Goal: Information Seeking & Learning: Learn about a topic

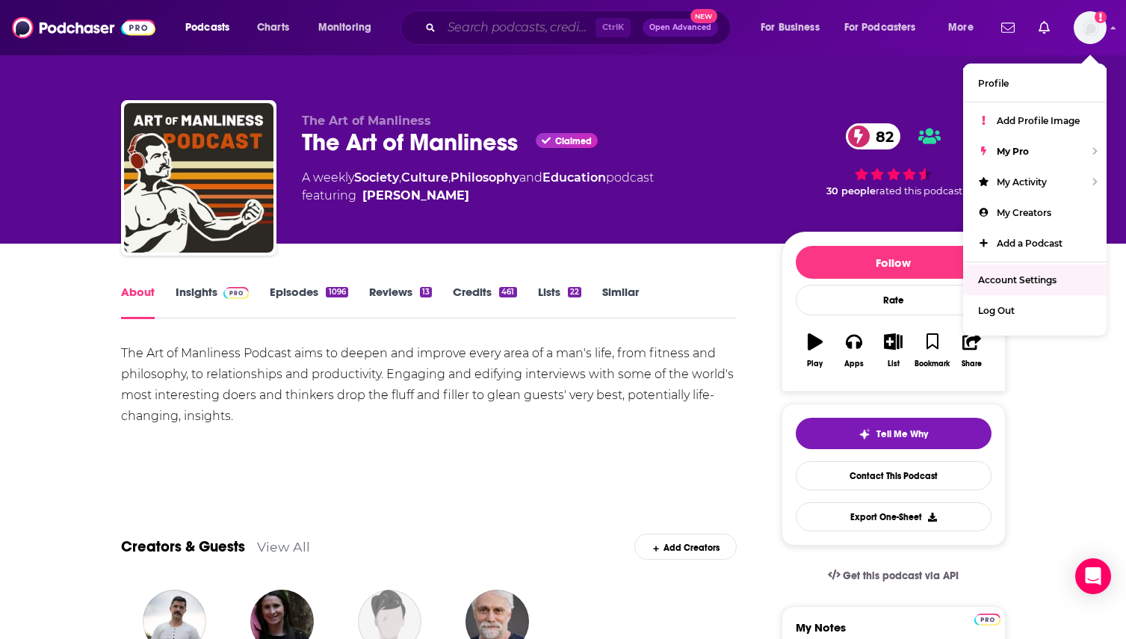
click at [495, 24] on input "Search podcasts, credits, & more..." at bounding box center [518, 28] width 154 height 24
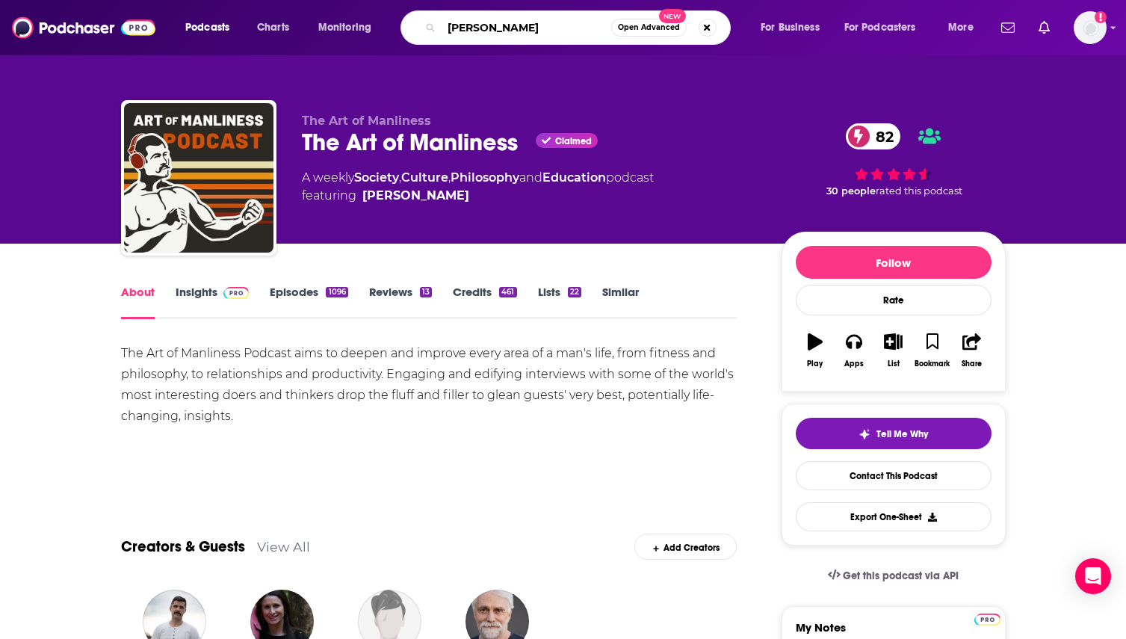
type input "[PERSON_NAME]"
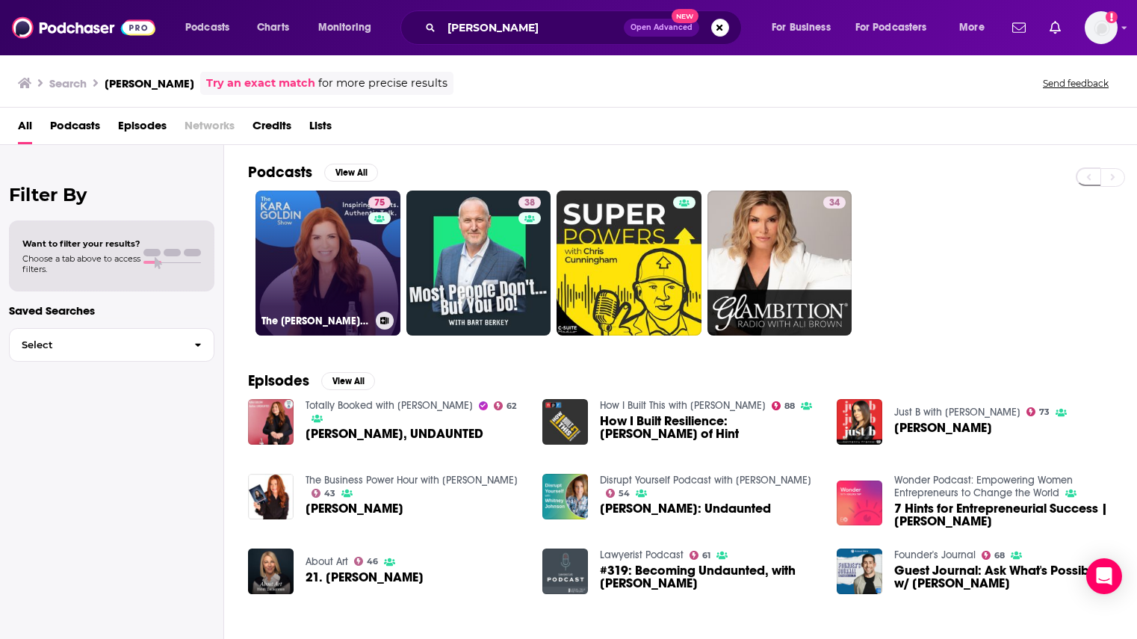
click at [320, 279] on link "75 The [PERSON_NAME] Show" at bounding box center [327, 262] width 145 height 145
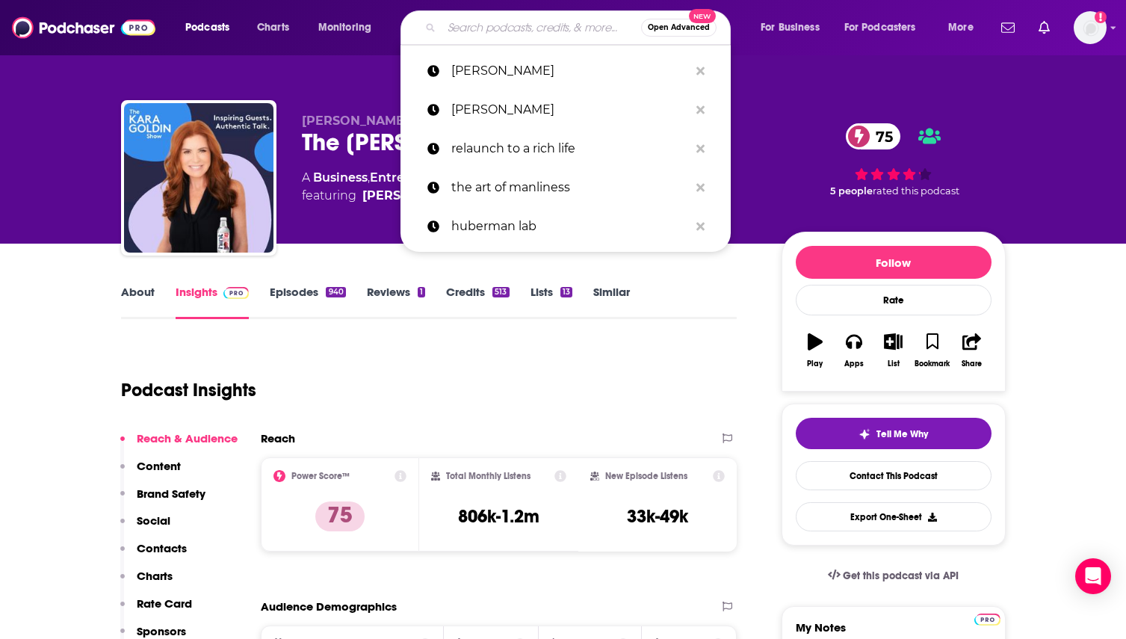
drag, startPoint x: 492, startPoint y: 24, endPoint x: 488, endPoint y: 17, distance: 7.7
click at [492, 24] on input "Search podcasts, credits, & more..." at bounding box center [540, 28] width 199 height 24
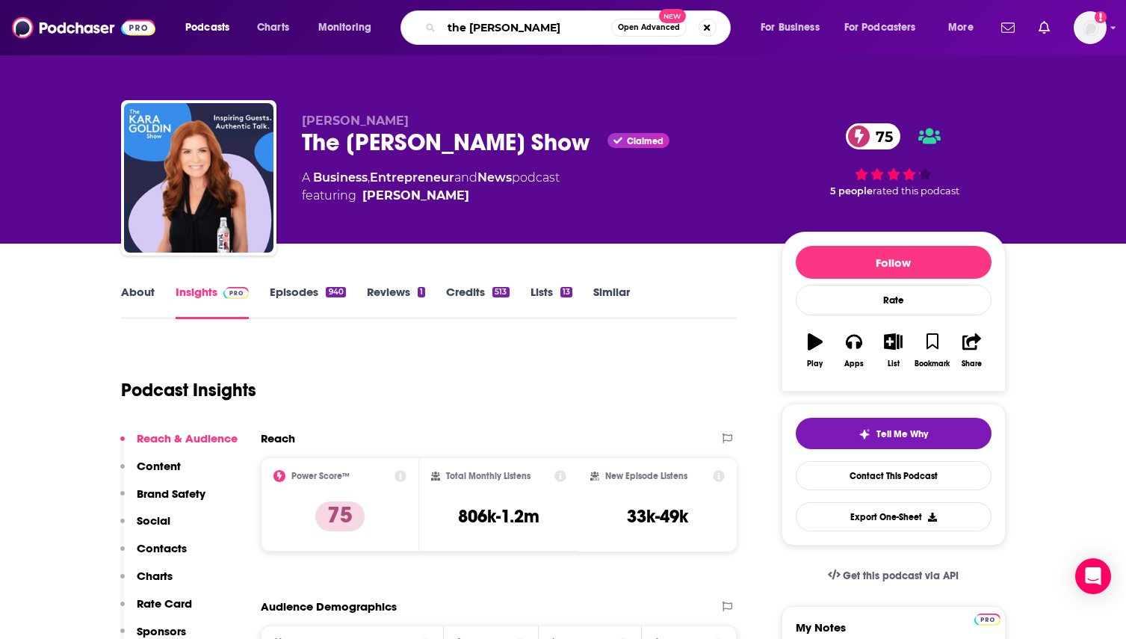
type input "the [PERSON_NAME] show"
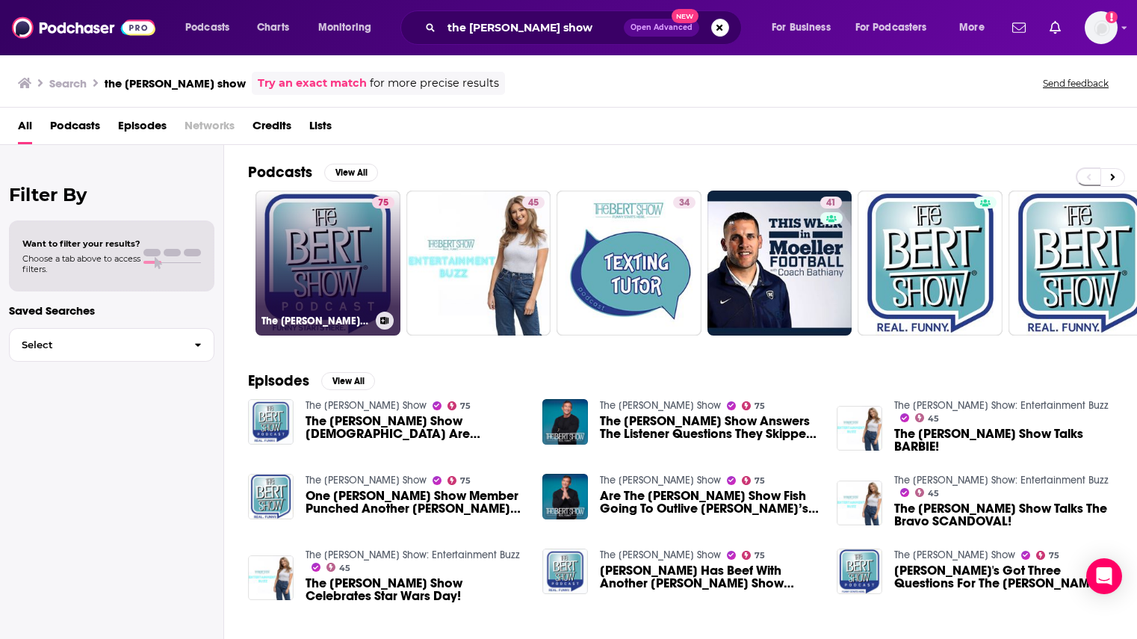
click at [346, 264] on link "75 The [PERSON_NAME] Show" at bounding box center [327, 262] width 145 height 145
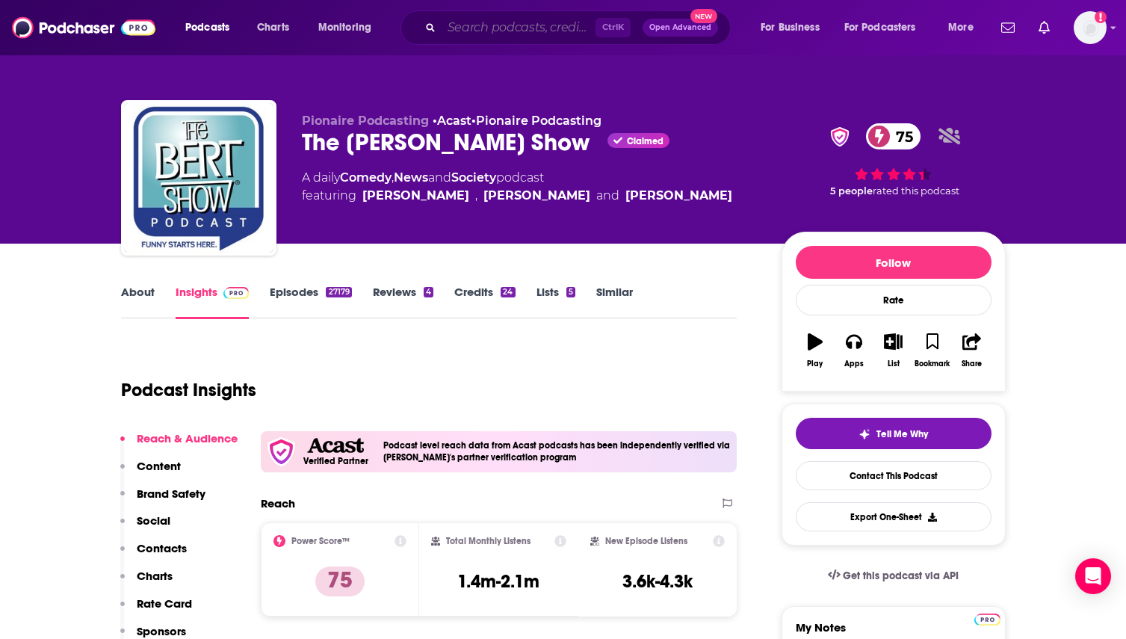
click at [505, 26] on input "Search podcasts, credits, & more..." at bounding box center [518, 28] width 154 height 24
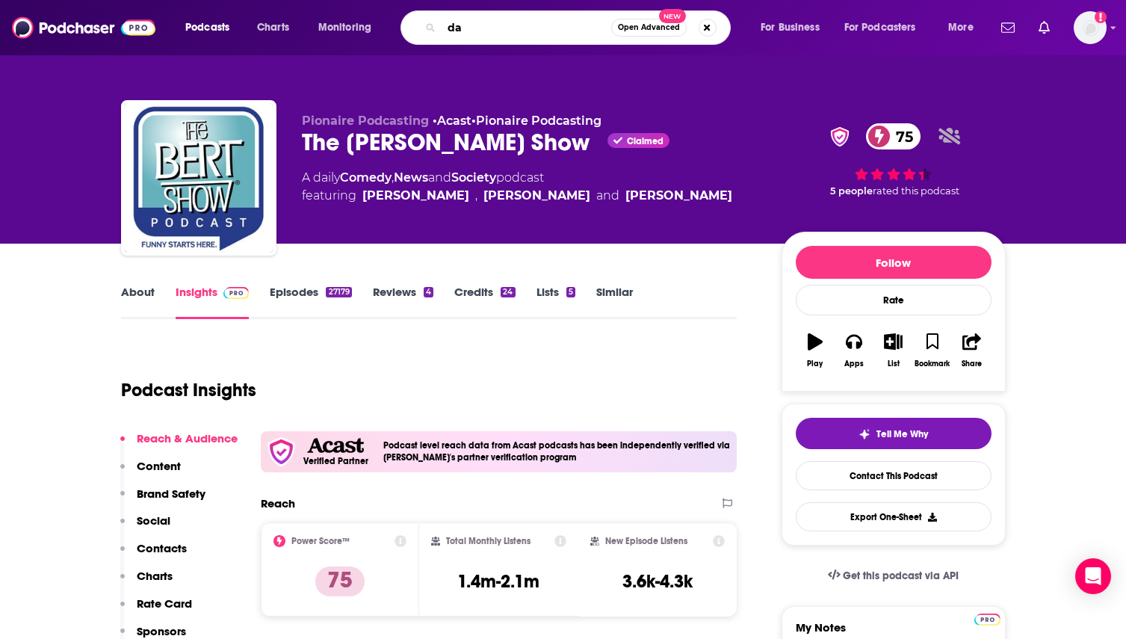
type input "d"
type input "the tosh show"
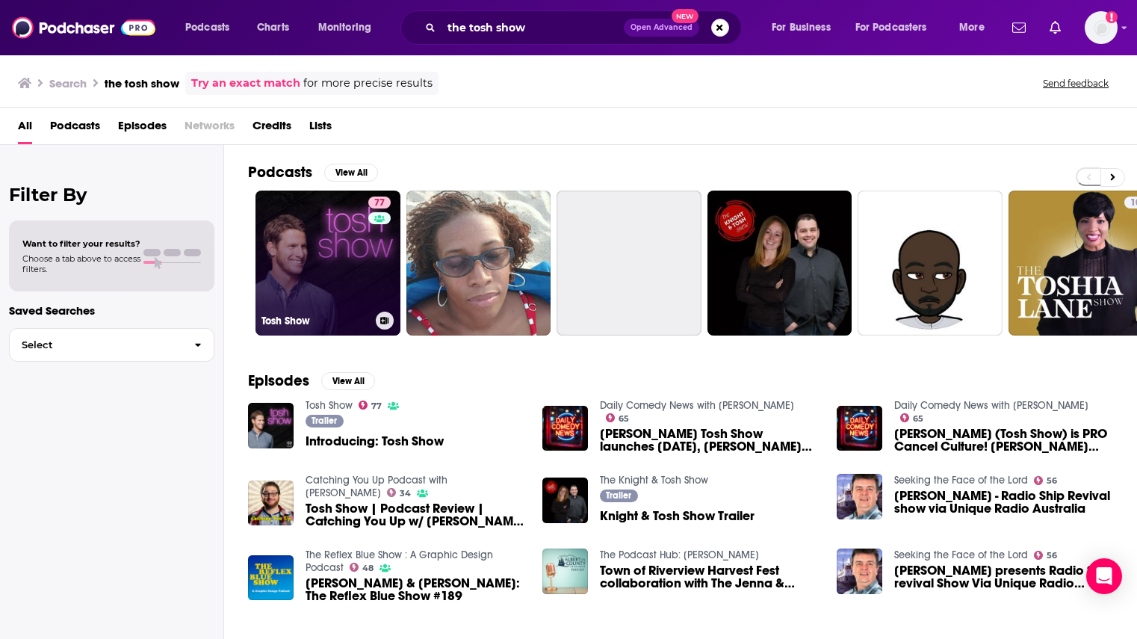
click at [332, 282] on link "77 Tosh Show" at bounding box center [327, 262] width 145 height 145
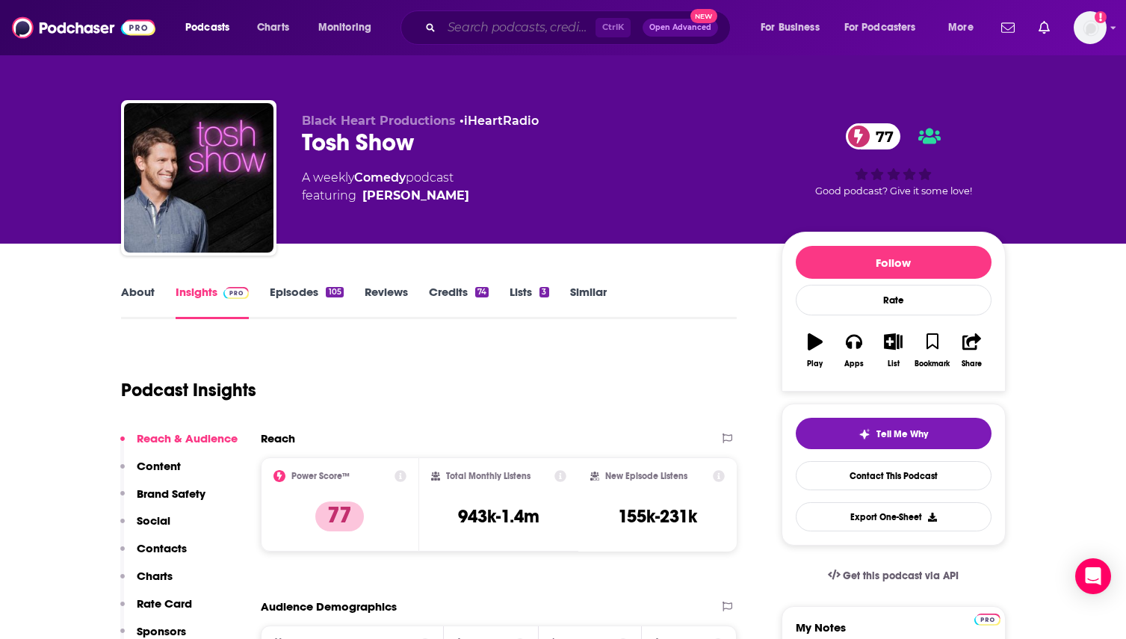
click at [493, 21] on input "Search podcasts, credits, & more..." at bounding box center [518, 28] width 154 height 24
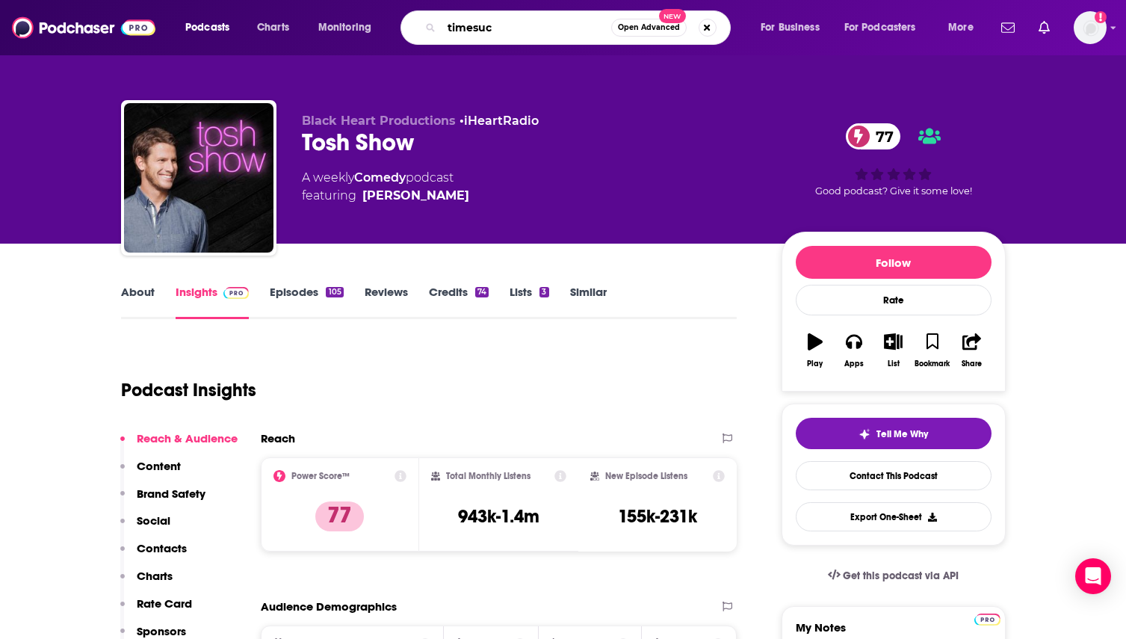
type input "timesuck"
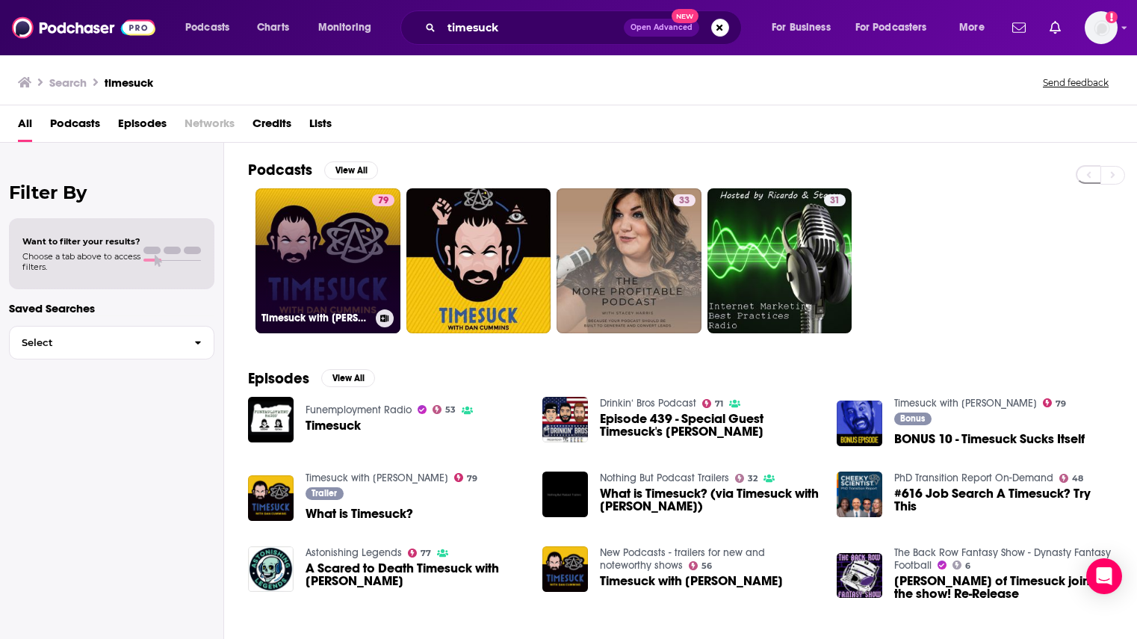
click at [332, 254] on link "79 Timesuck with [PERSON_NAME]" at bounding box center [327, 260] width 145 height 145
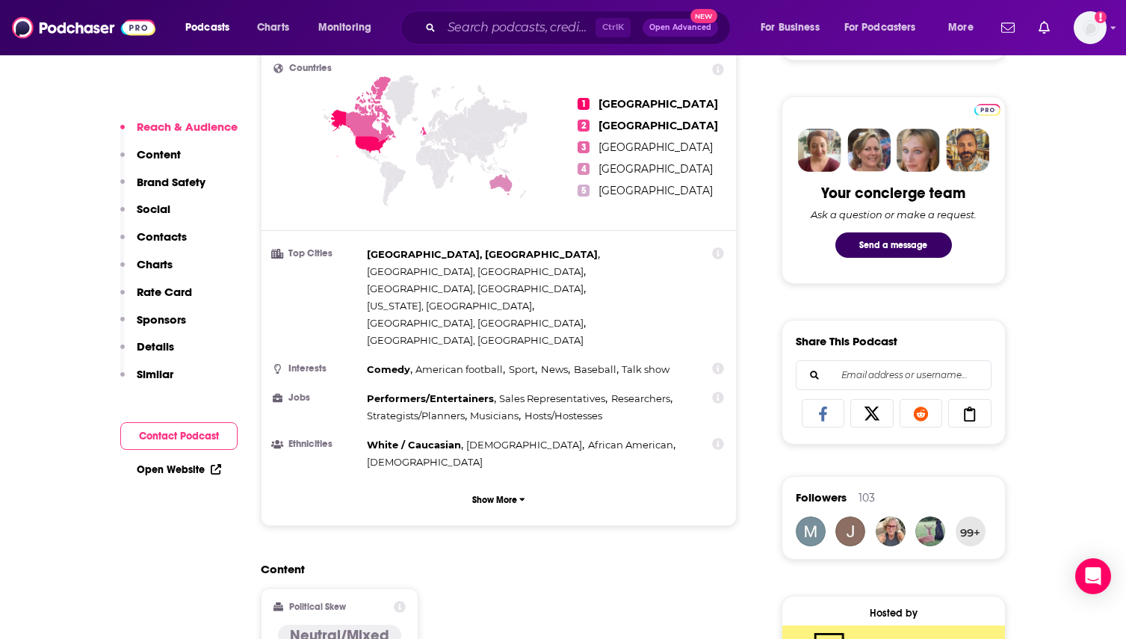
scroll to position [149, 0]
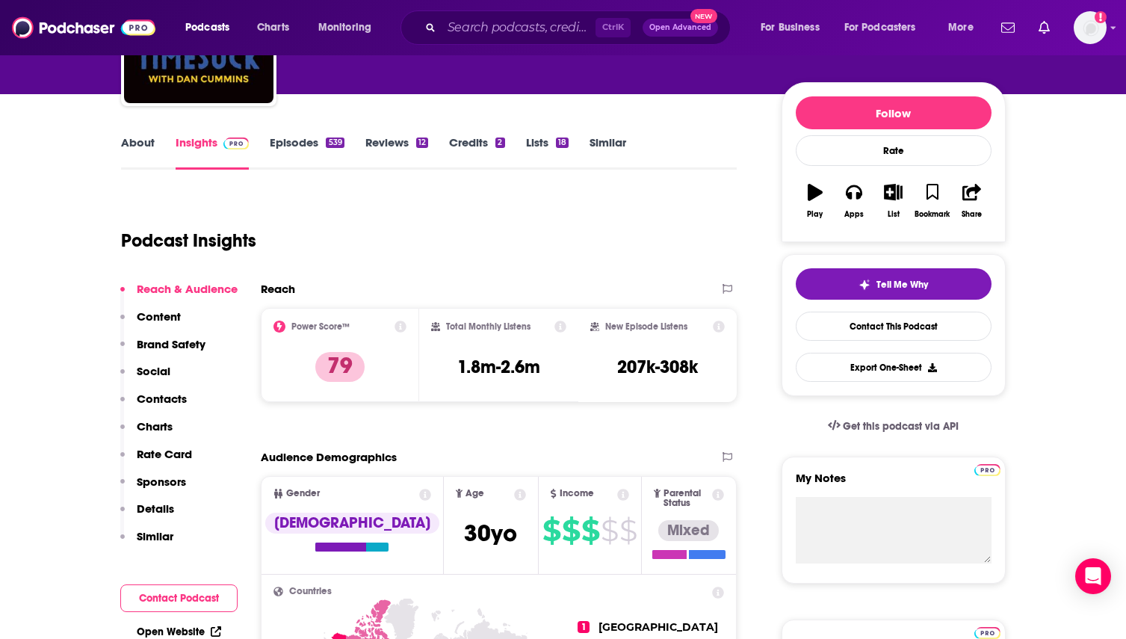
click at [130, 140] on link "About" at bounding box center [138, 152] width 34 height 34
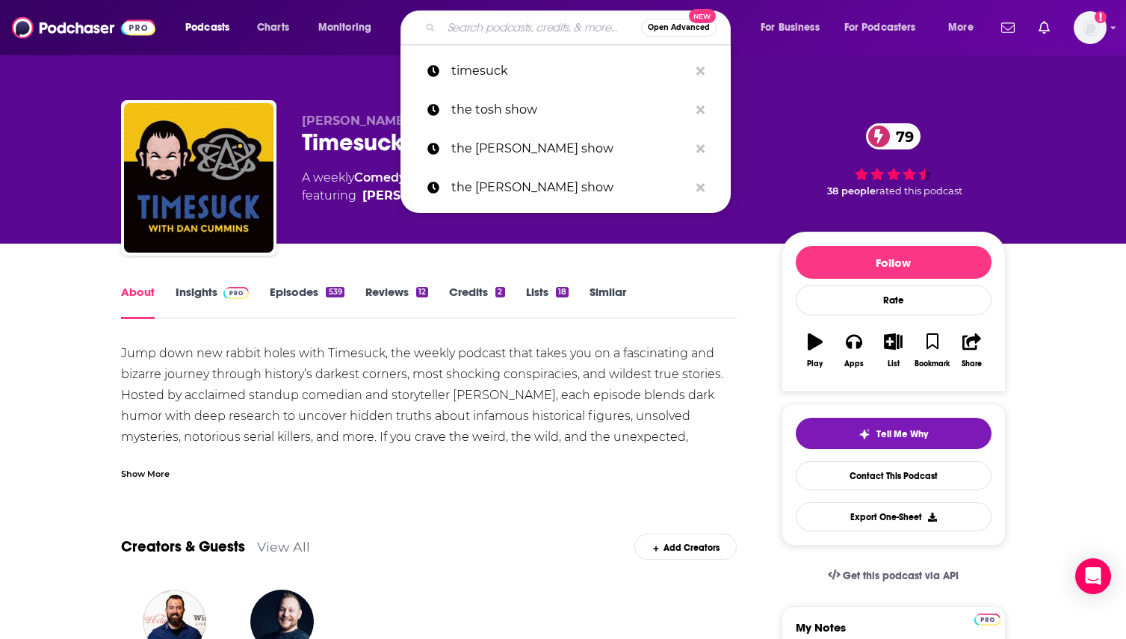
click at [487, 28] on input "Search podcasts, credits, & more..." at bounding box center [540, 28] width 199 height 24
type input "i"
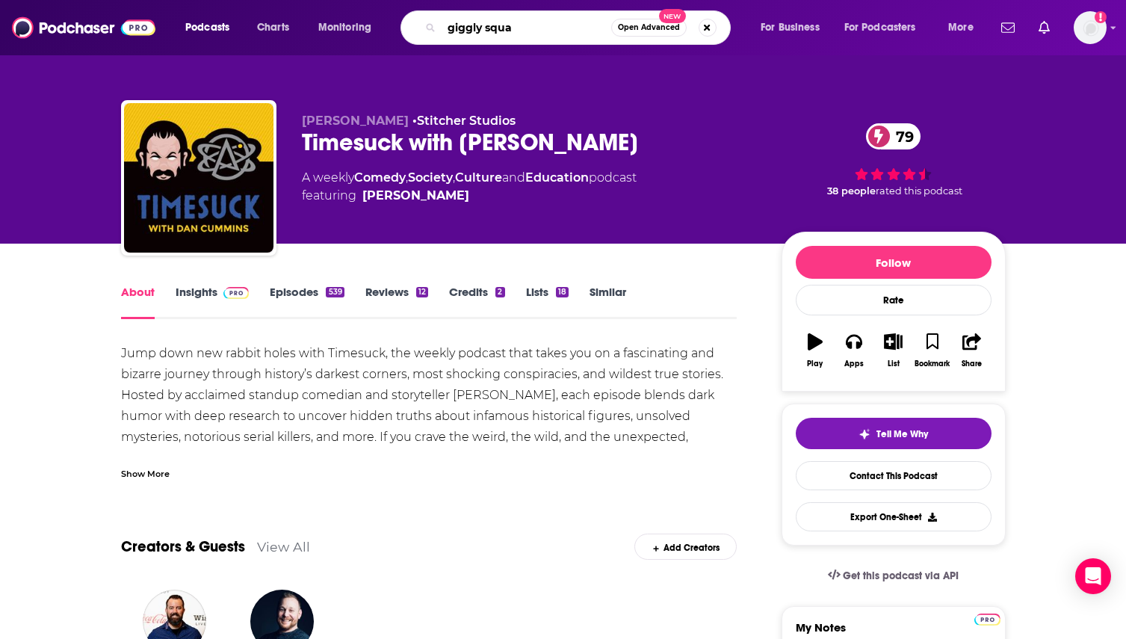
type input "giggly squad"
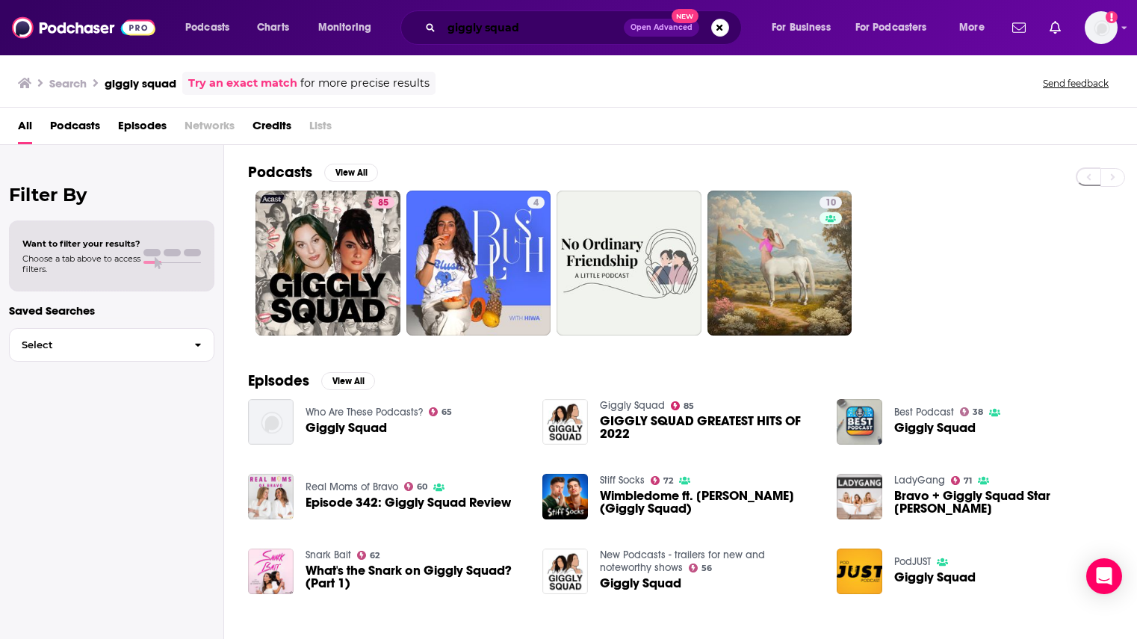
click at [542, 32] on input "giggly squad" at bounding box center [532, 28] width 182 height 24
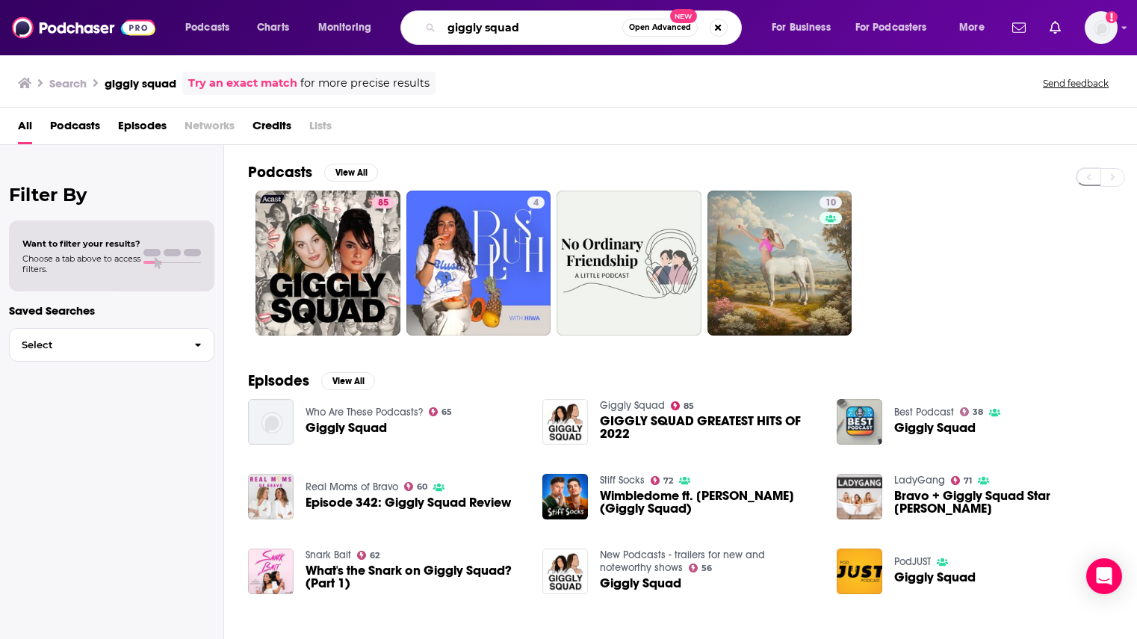
drag, startPoint x: 539, startPoint y: 25, endPoint x: 383, endPoint y: 13, distance: 156.6
click at [403, 25] on div "giggly squad Open Advanced New" at bounding box center [570, 27] width 341 height 34
type input "the tosh show"
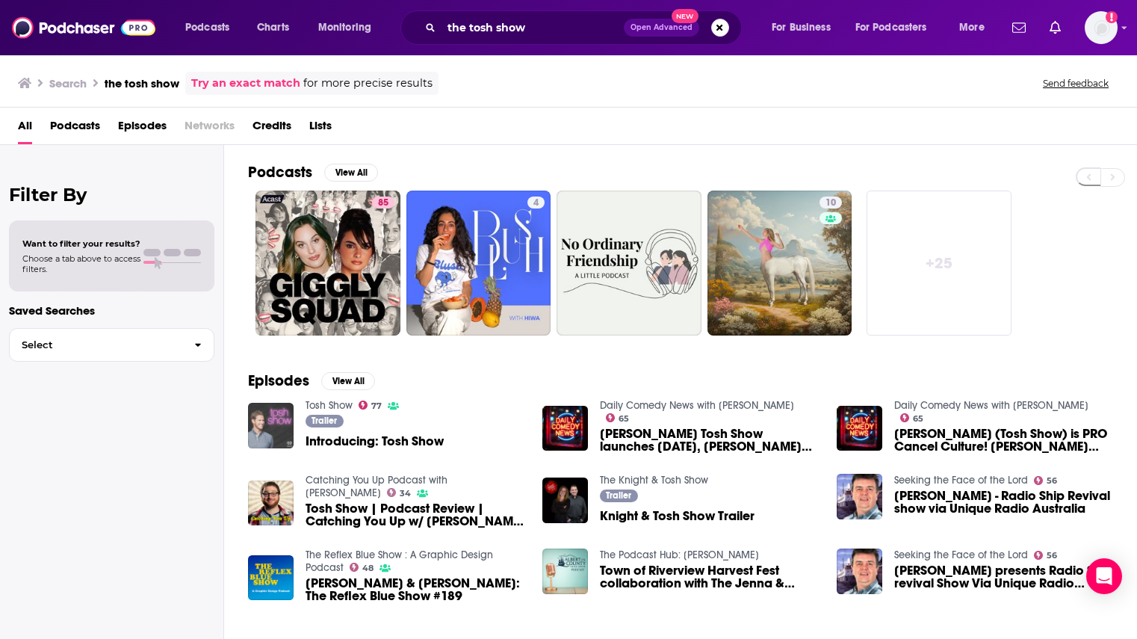
click at [274, 421] on img "Introducing: Tosh Show" at bounding box center [271, 426] width 46 height 46
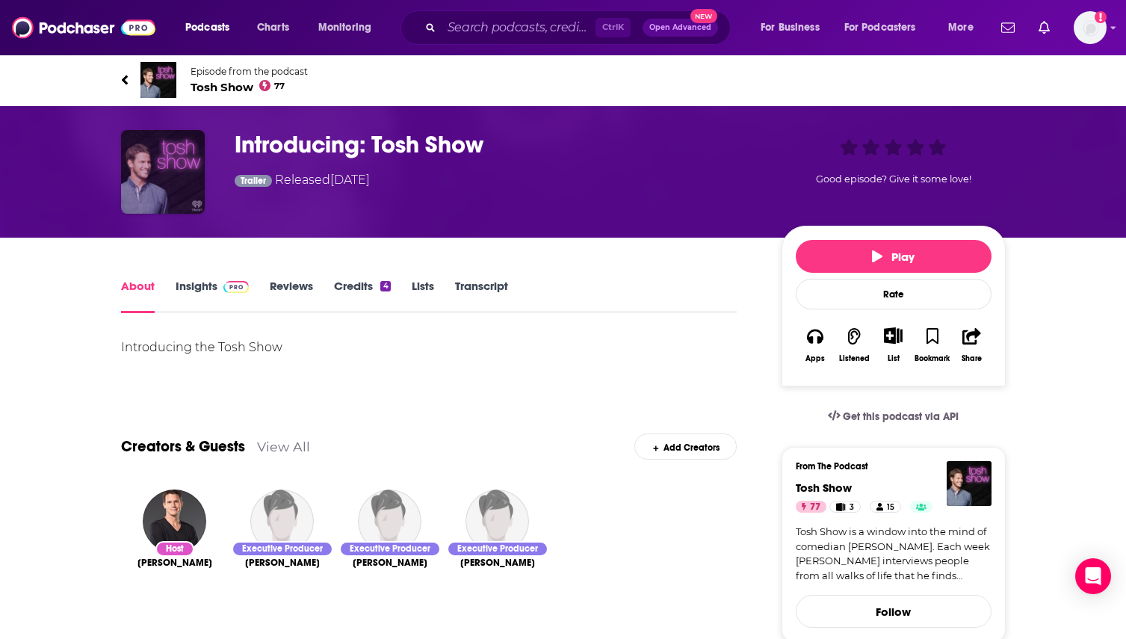
drag, startPoint x: 149, startPoint y: 170, endPoint x: 444, endPoint y: 296, distance: 321.6
click at [149, 168] on img "Introducing: Tosh Show" at bounding box center [163, 172] width 84 height 84
click at [220, 69] on span "Episode from the podcast" at bounding box center [248, 71] width 117 height 11
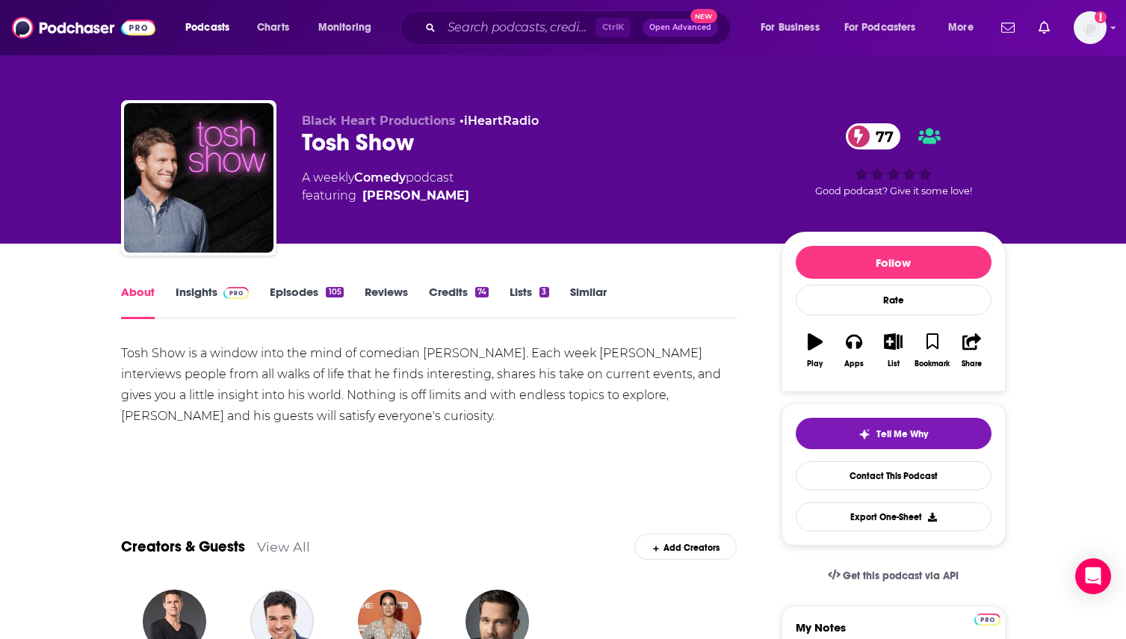
click at [206, 291] on link "Insights" at bounding box center [213, 302] width 74 height 34
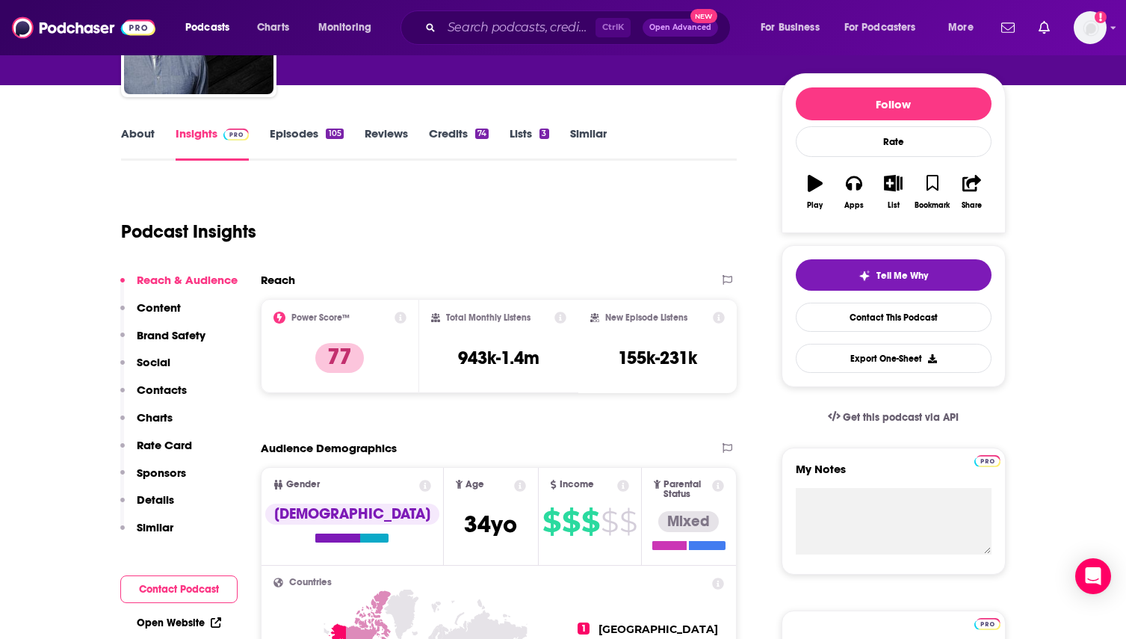
scroll to position [75, 0]
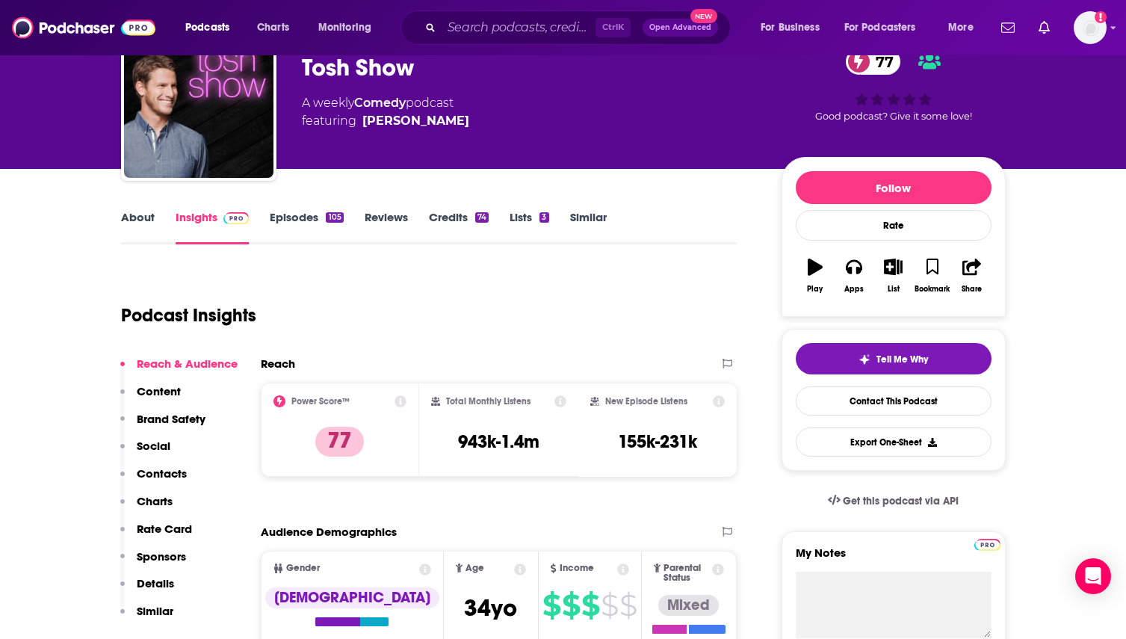
click at [180, 419] on p "Brand Safety" at bounding box center [171, 419] width 69 height 14
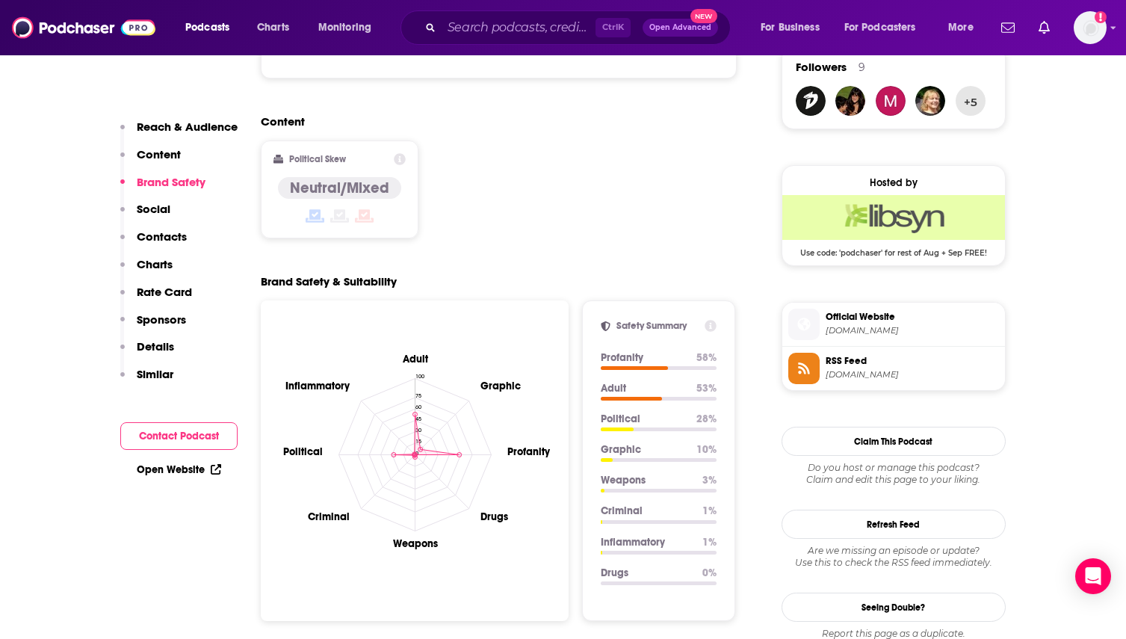
scroll to position [1110, 0]
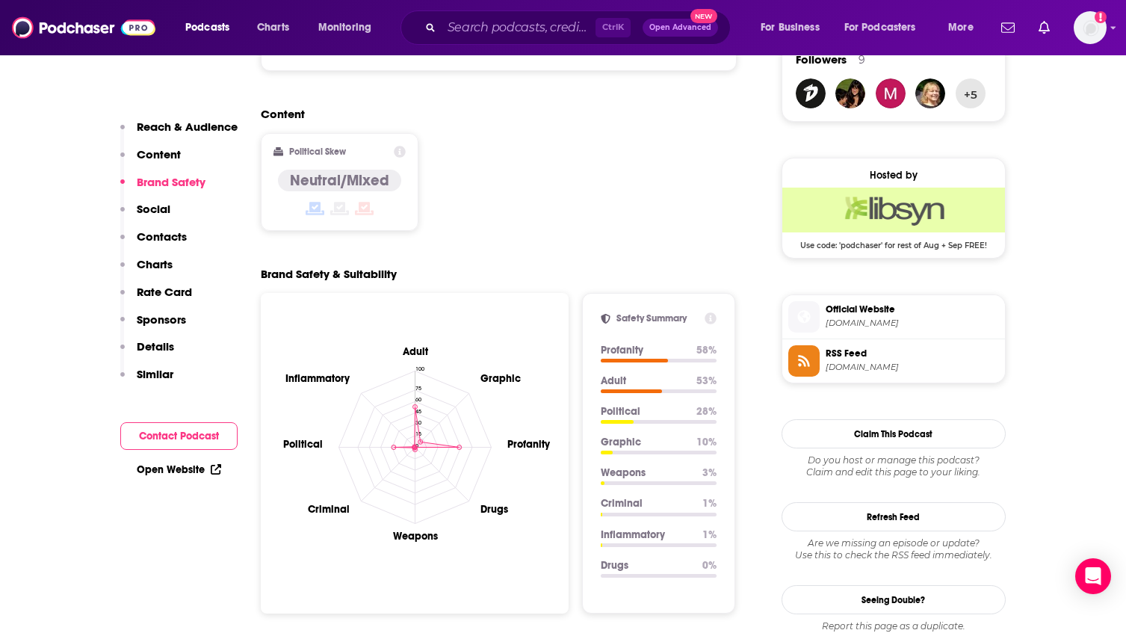
click at [164, 150] on p "Content" at bounding box center [159, 154] width 44 height 14
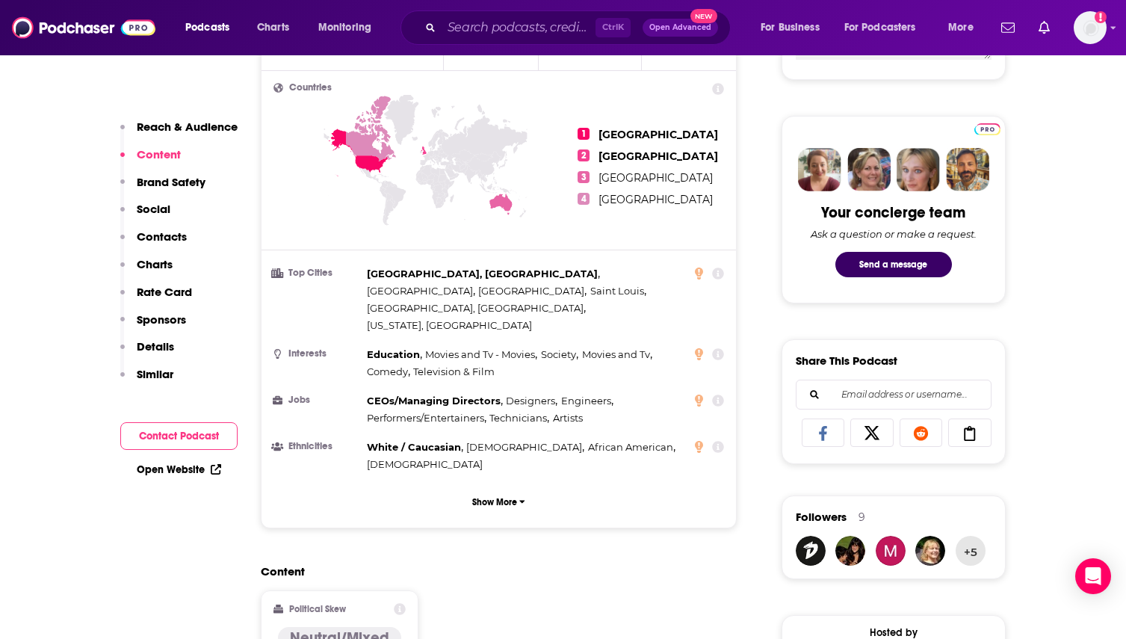
scroll to position [651, 0]
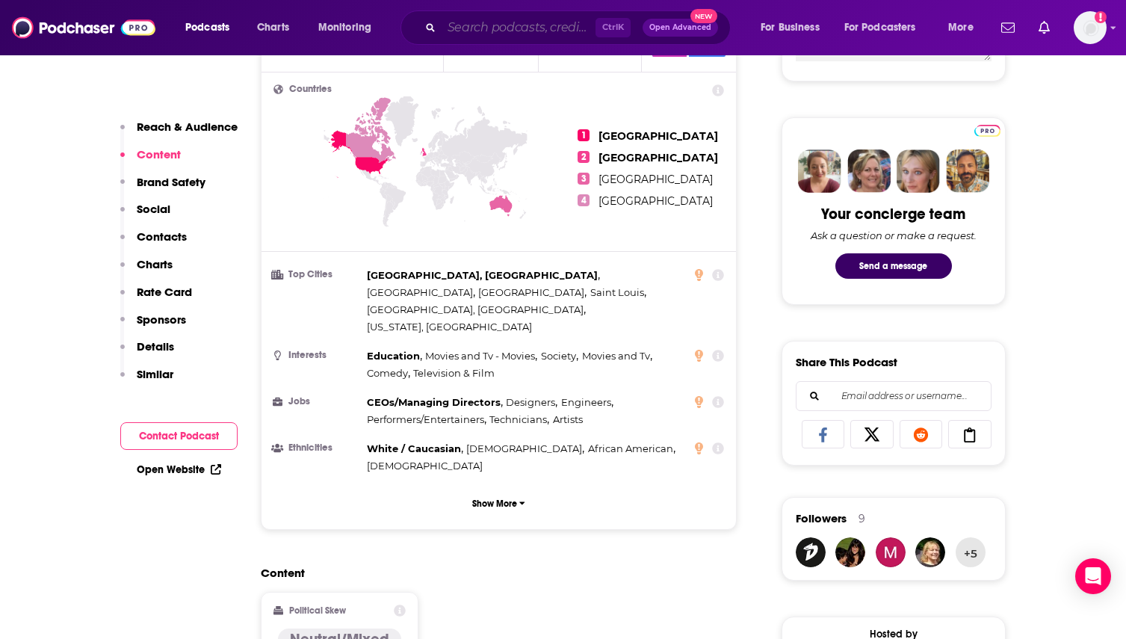
click at [514, 25] on input "Search podcasts, credits, & more..." at bounding box center [518, 28] width 154 height 24
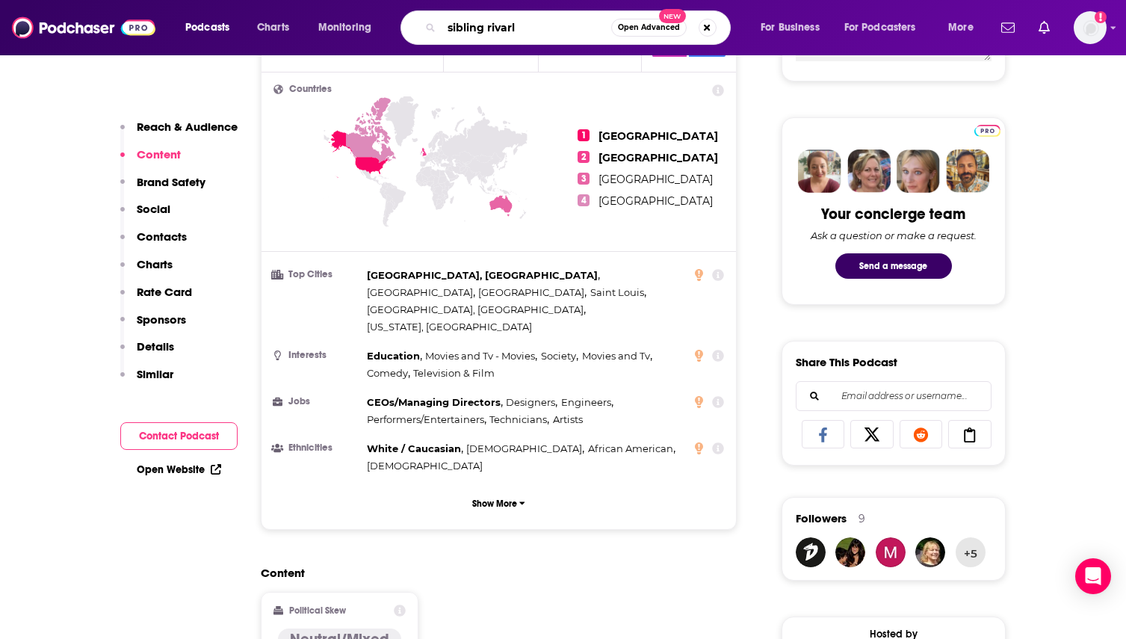
type input "sibling rivarly"
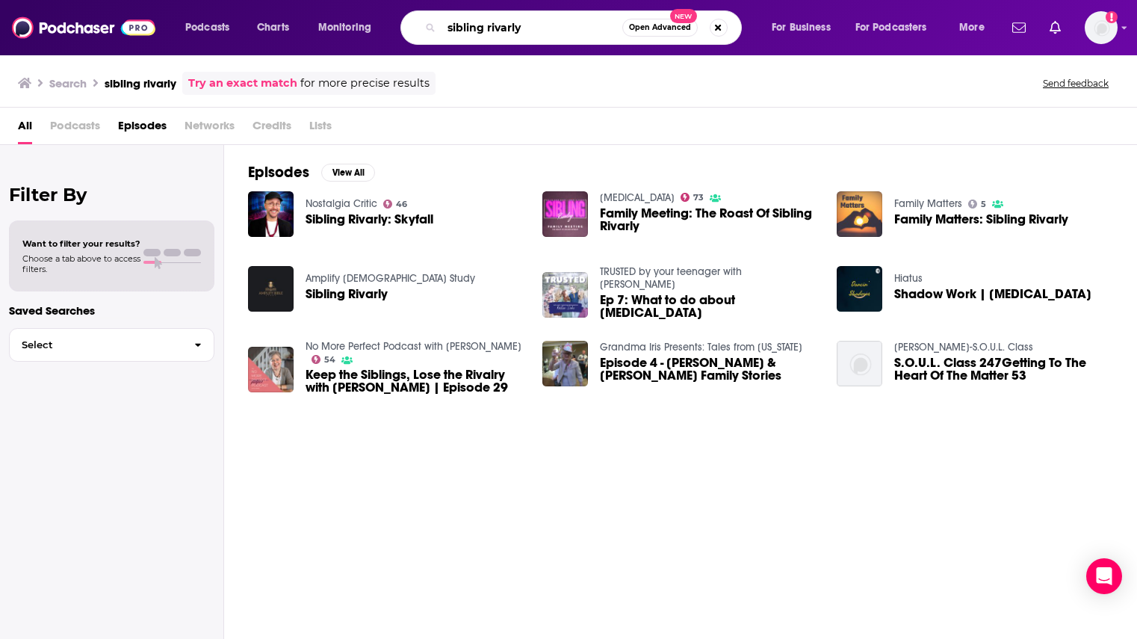
click at [551, 33] on input "sibling rivarly" at bounding box center [531, 28] width 181 height 24
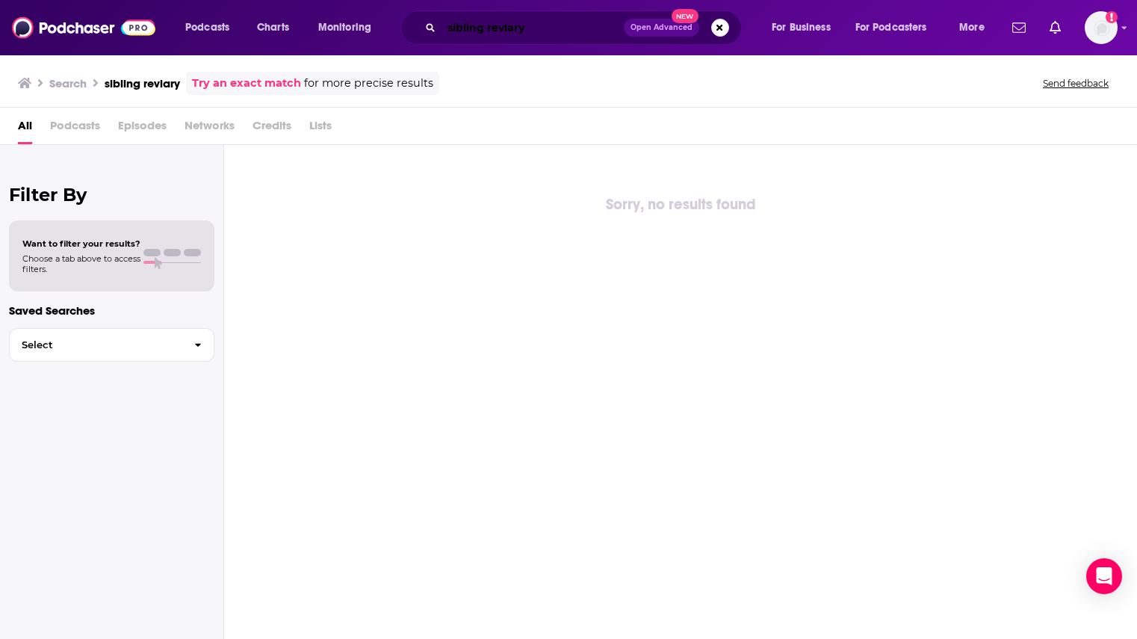
click at [538, 19] on input "sibling revlary" at bounding box center [532, 28] width 182 height 24
click at [526, 24] on input "sibling revlary" at bounding box center [532, 28] width 182 height 24
click at [515, 24] on input "sibling revlary" at bounding box center [532, 28] width 182 height 24
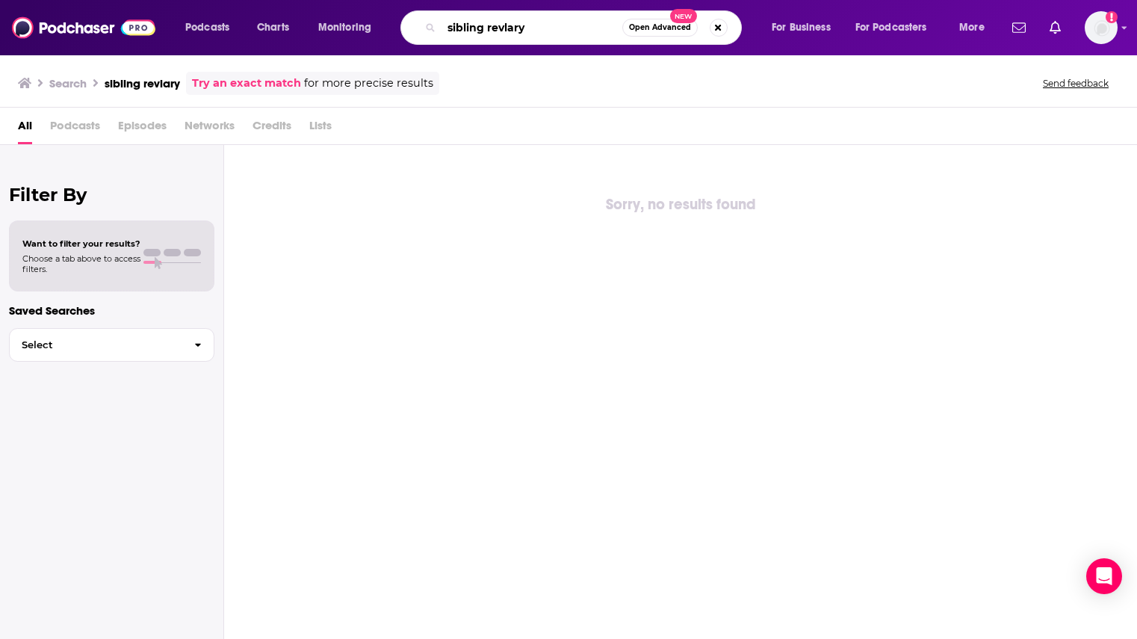
drag, startPoint x: 530, startPoint y: 33, endPoint x: 429, endPoint y: 30, distance: 101.6
click at [429, 31] on div "sibling revlary Open Advanced New" at bounding box center [570, 27] width 341 height 34
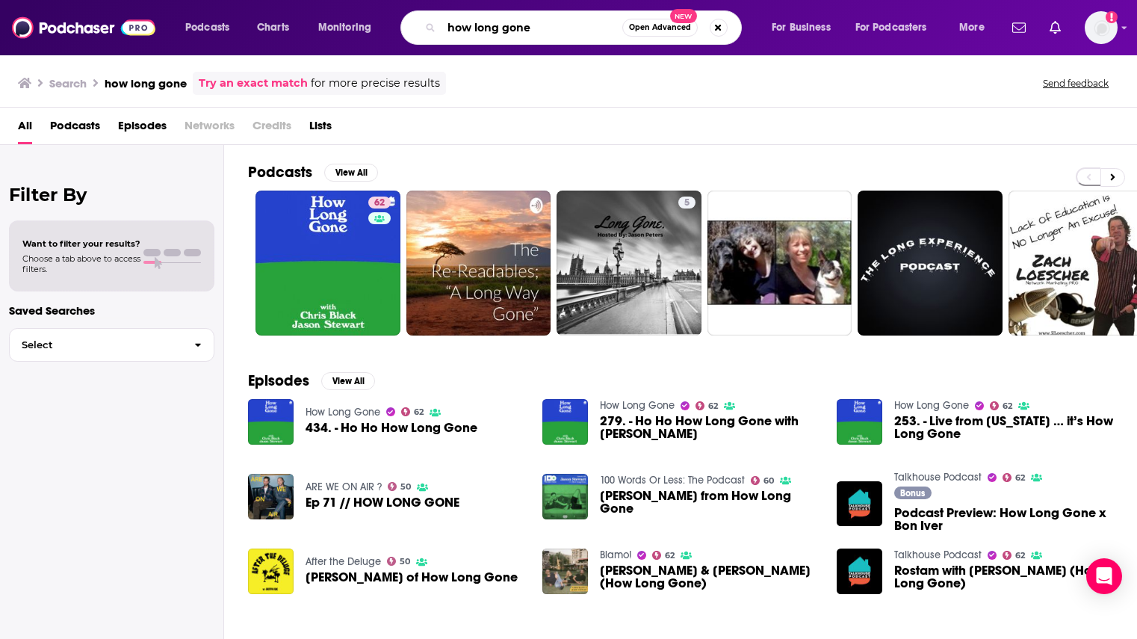
drag, startPoint x: 552, startPoint y: 28, endPoint x: 544, endPoint y: 26, distance: 8.4
click at [552, 26] on input "how long gone" at bounding box center [531, 28] width 181 height 24
drag, startPoint x: 553, startPoint y: 26, endPoint x: 350, endPoint y: 16, distance: 204.2
click at [370, 23] on div "Podcasts Charts Monitoring how long gone Open Advanced New For Business For Pod…" at bounding box center [587, 27] width 824 height 34
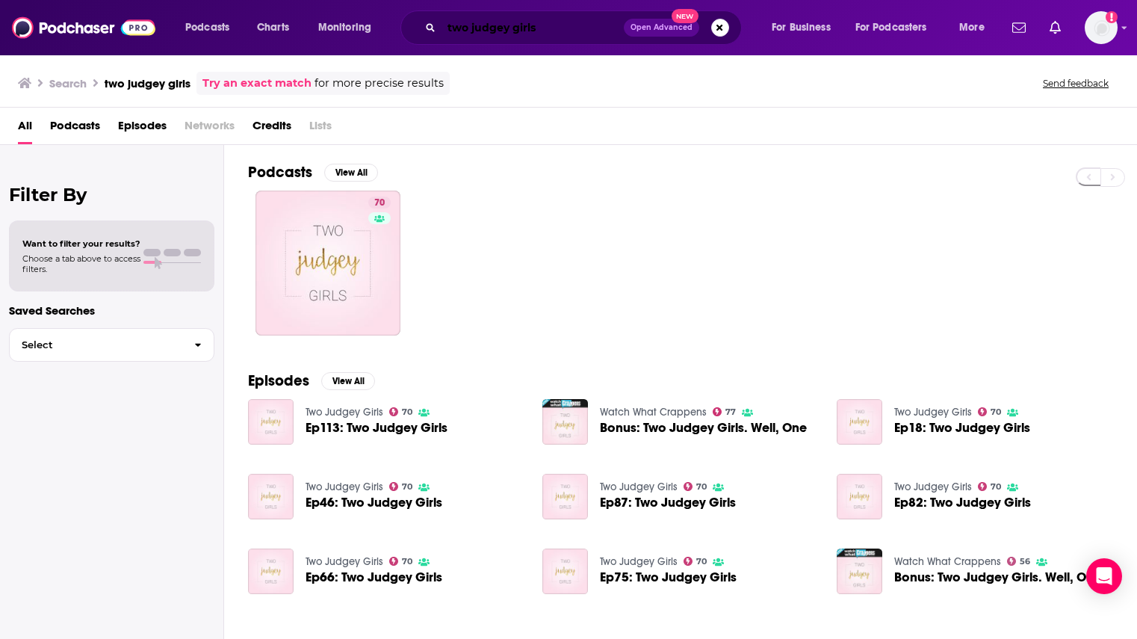
drag, startPoint x: 524, startPoint y: 24, endPoint x: 438, endPoint y: 19, distance: 86.1
click at [438, 19] on div "two judgey girls Open Advanced New" at bounding box center [570, 27] width 341 height 34
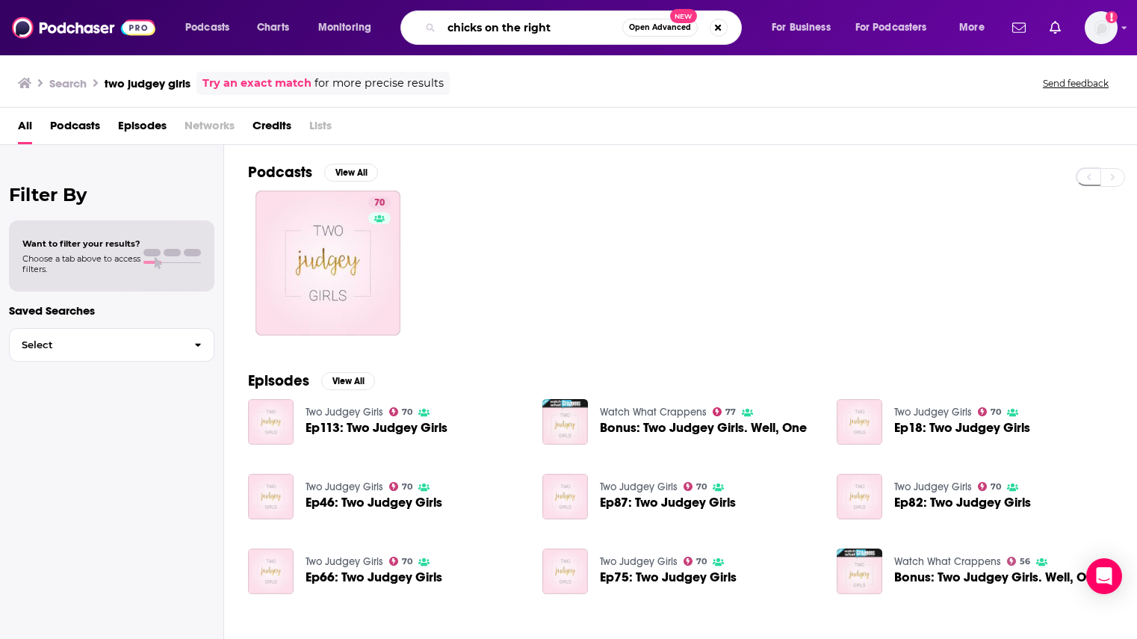
type input "chicks on the right"
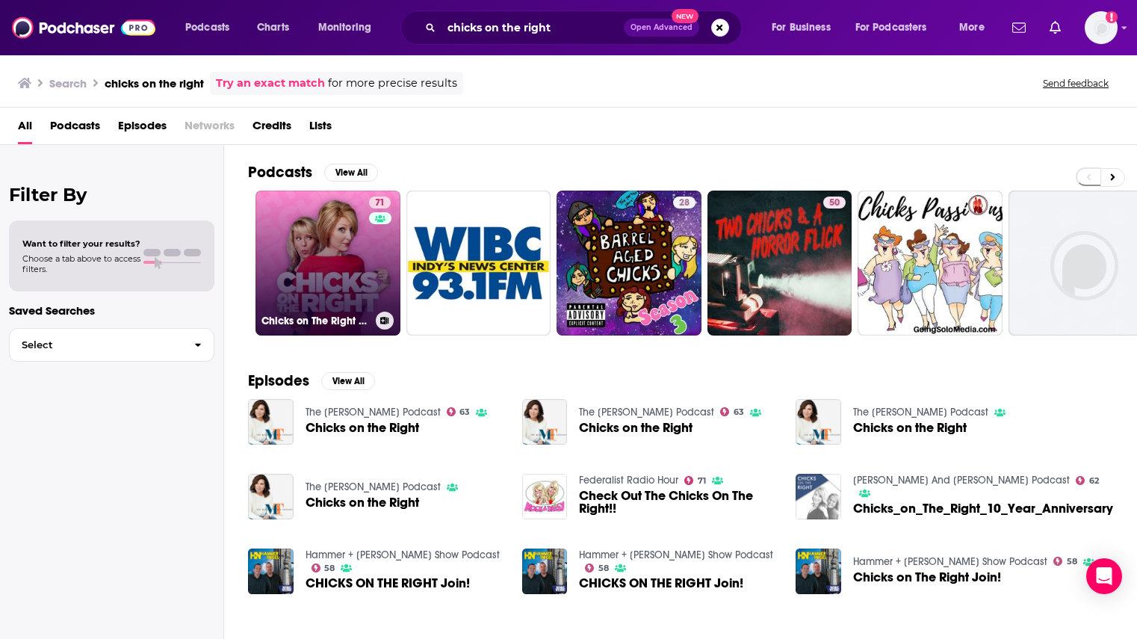
click at [332, 258] on link "71 Chicks on The Right Show w Mock & [PERSON_NAME]" at bounding box center [327, 262] width 145 height 145
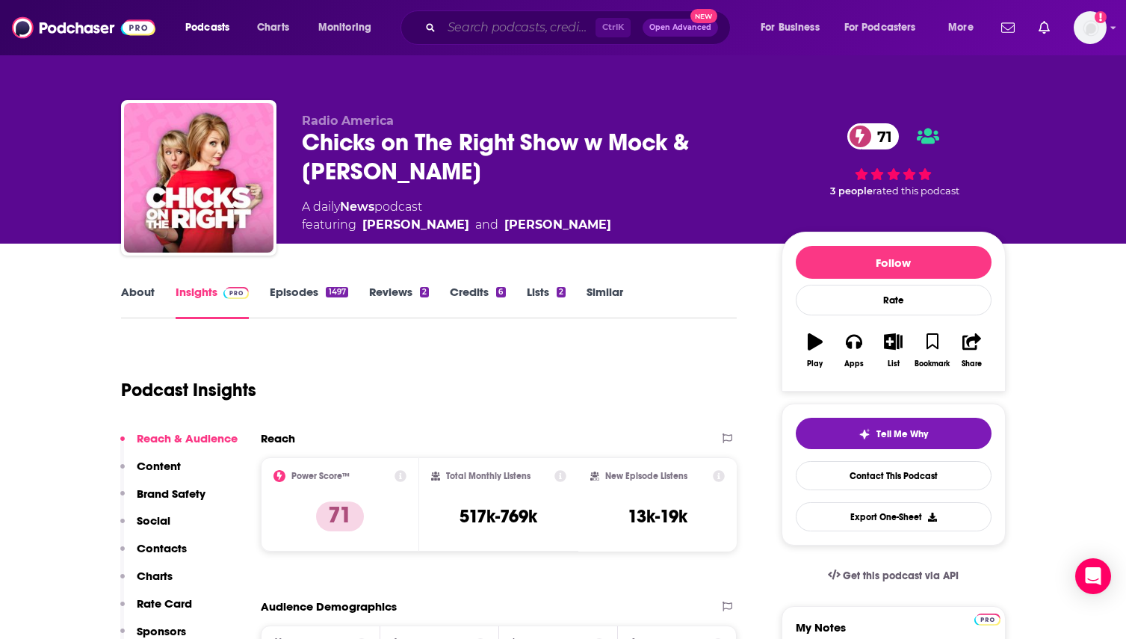
click at [531, 19] on input "Search podcasts, credits, & more..." at bounding box center [518, 28] width 154 height 24
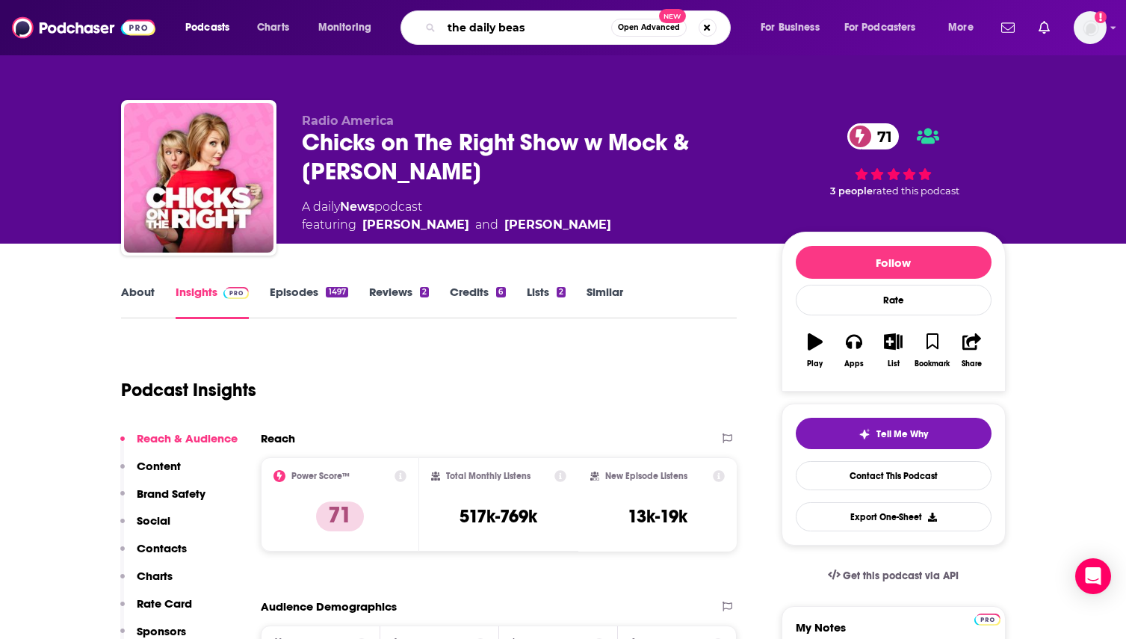
type input "the daily beast"
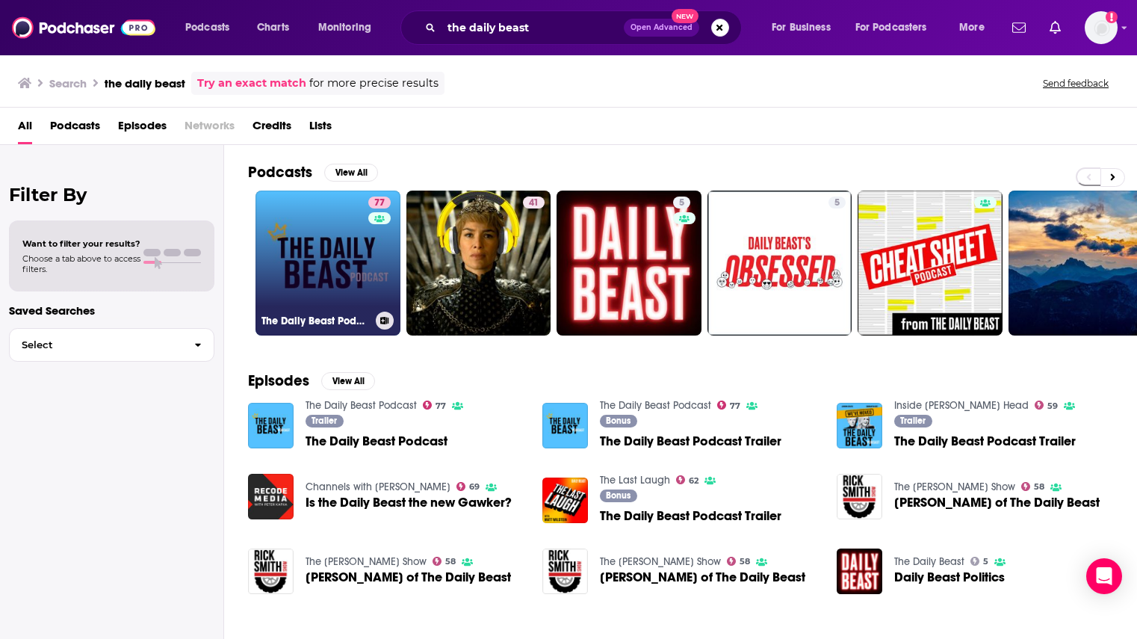
click at [344, 266] on link "77 The Daily Beast Podcast" at bounding box center [327, 262] width 145 height 145
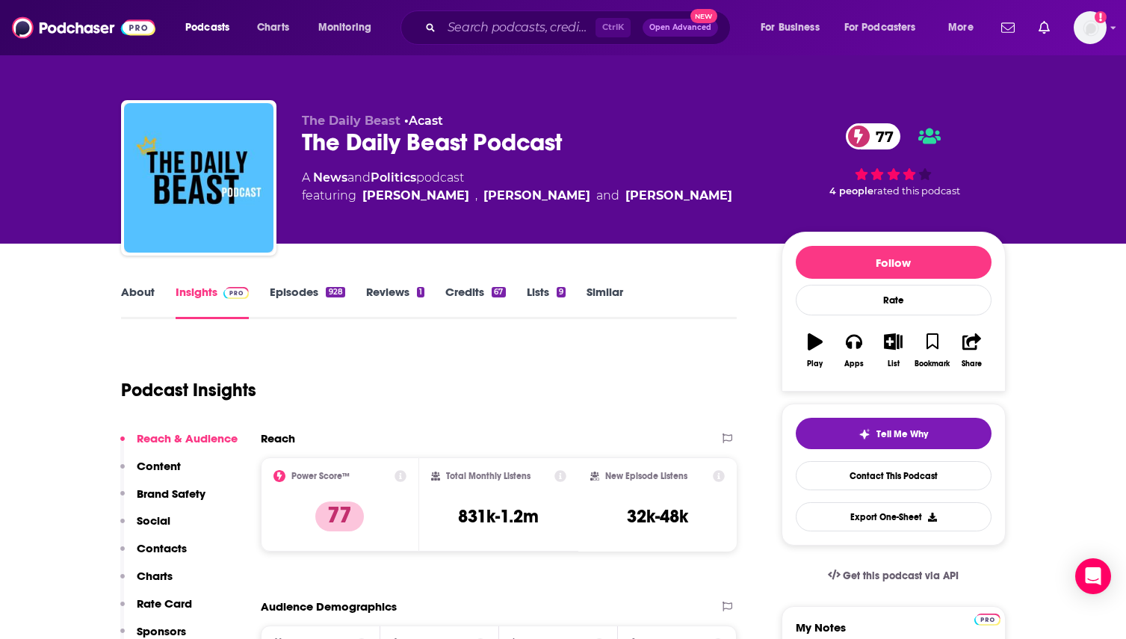
click at [136, 286] on link "About" at bounding box center [138, 302] width 34 height 34
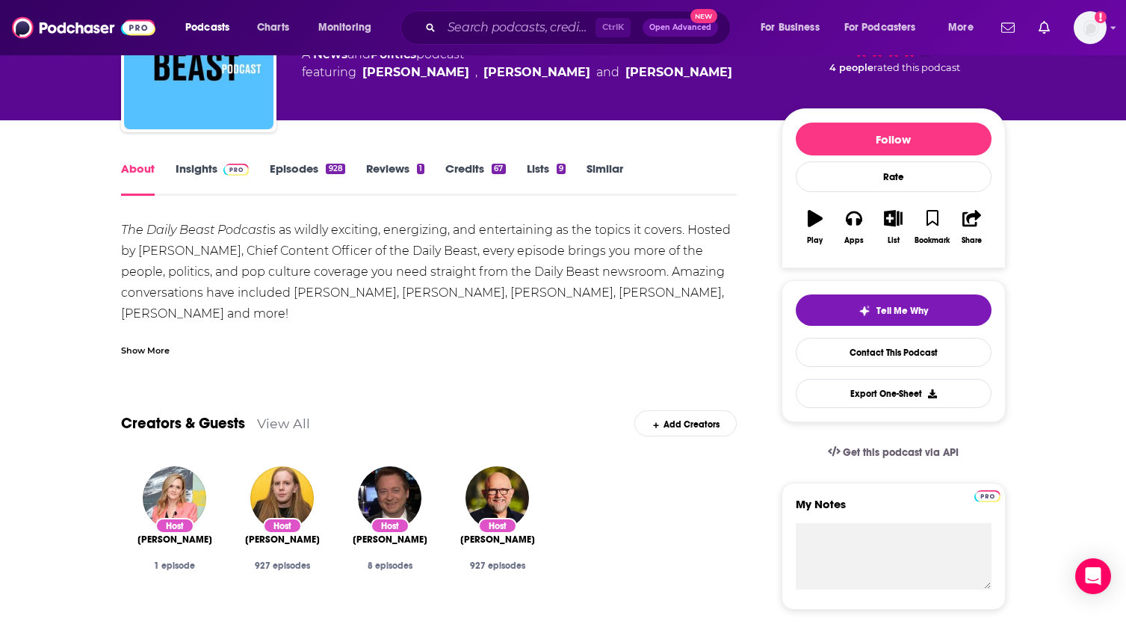
scroll to position [149, 0]
